Goal: Information Seeking & Learning: Learn about a topic

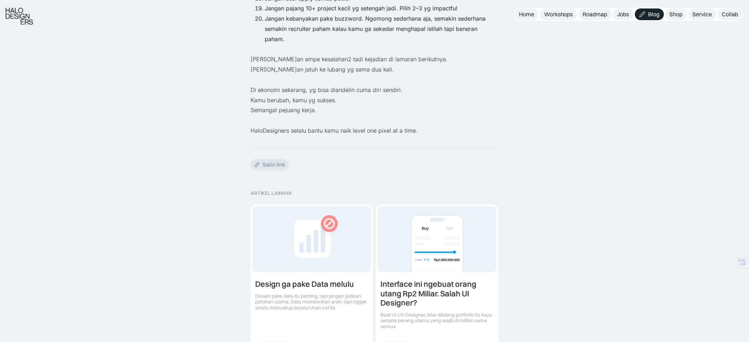
scroll to position [1013, 0]
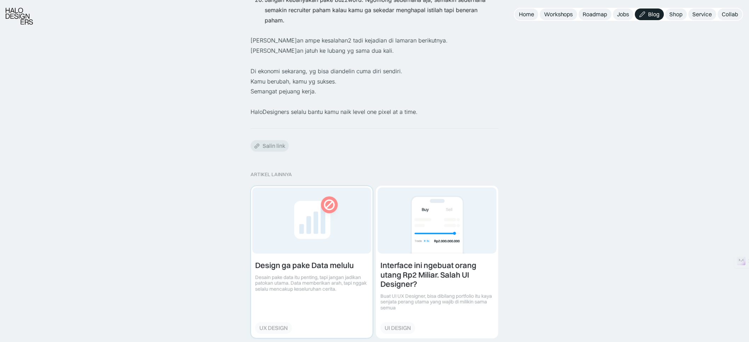
click at [305, 197] on link at bounding box center [312, 262] width 122 height 152
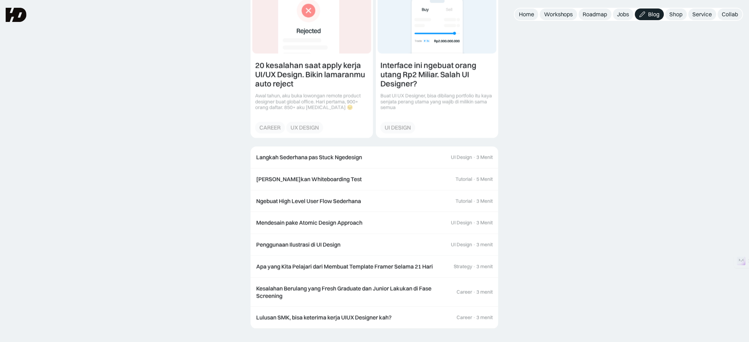
scroll to position [758, 0]
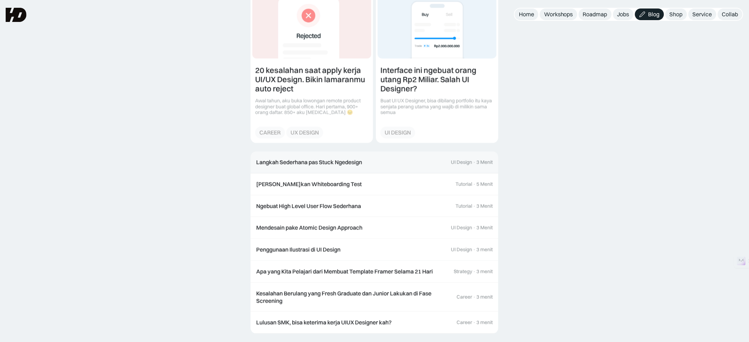
click at [331, 162] on div "Langkah Sederhana pas Stuck Ngedesign" at bounding box center [309, 162] width 106 height 7
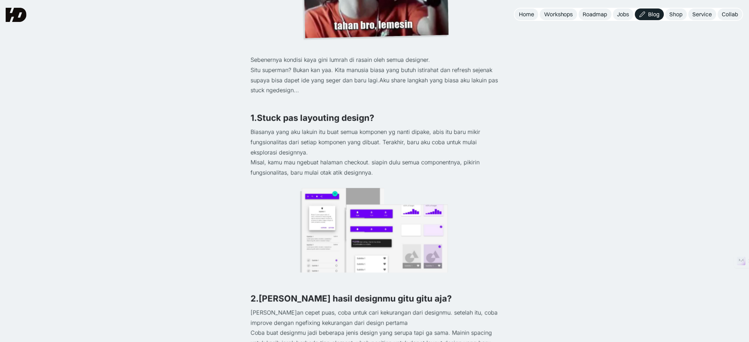
scroll to position [217, 0]
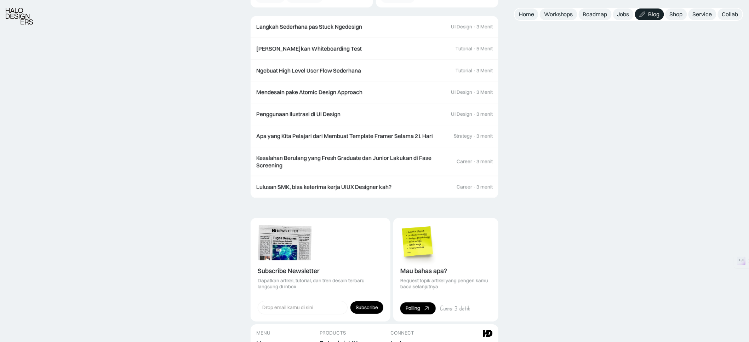
scroll to position [1013, 0]
